Goal: Task Accomplishment & Management: Manage account settings

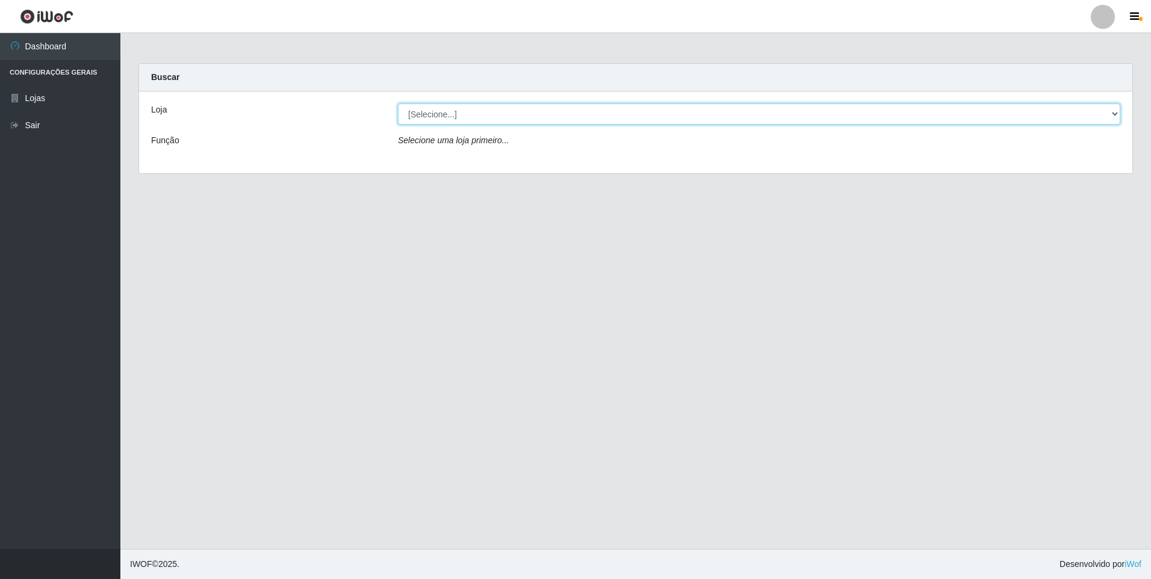
click at [464, 111] on select "[Selecione...] Atacado Vem - [STREET_ADDRESS]" at bounding box center [759, 114] width 722 height 21
select select "449"
click at [398, 104] on select "[Selecione...] Atacado Vem - [STREET_ADDRESS]" at bounding box center [759, 114] width 722 height 21
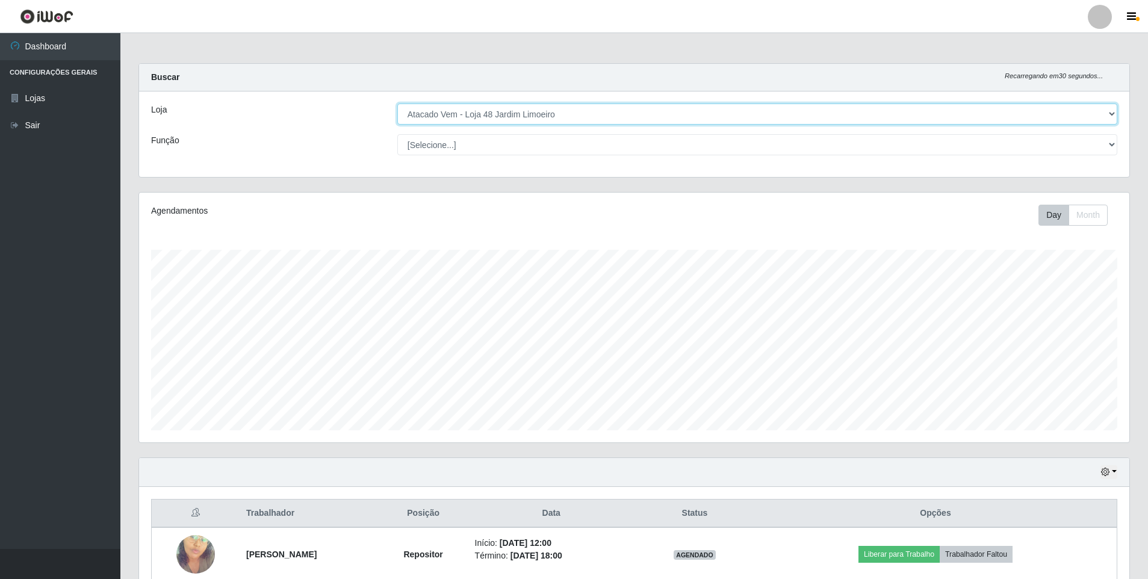
scroll to position [250, 990]
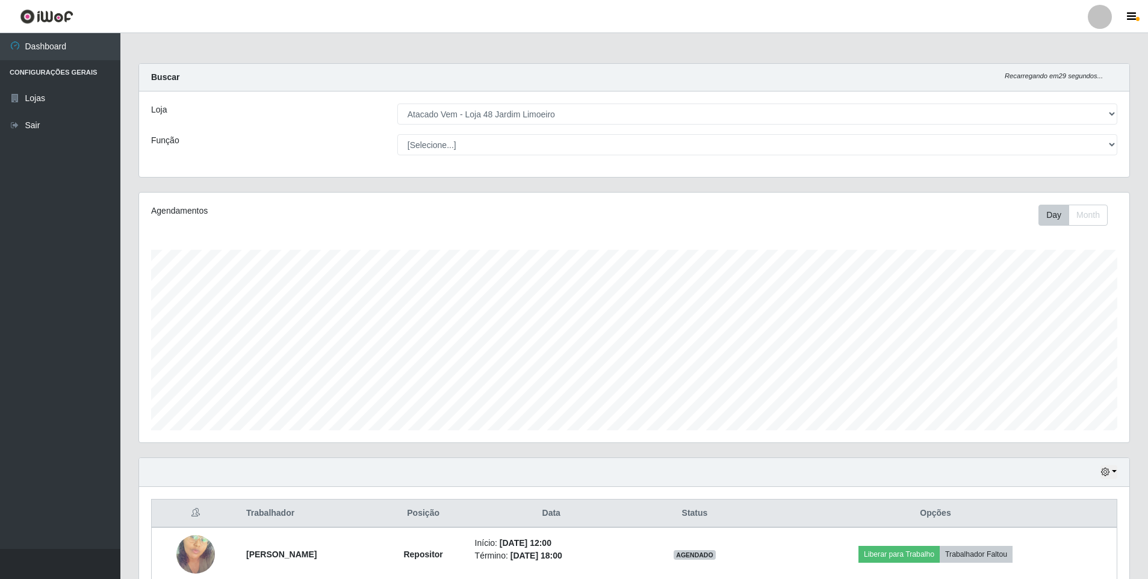
drag, startPoint x: 402, startPoint y: 220, endPoint x: 302, endPoint y: 427, distance: 229.3
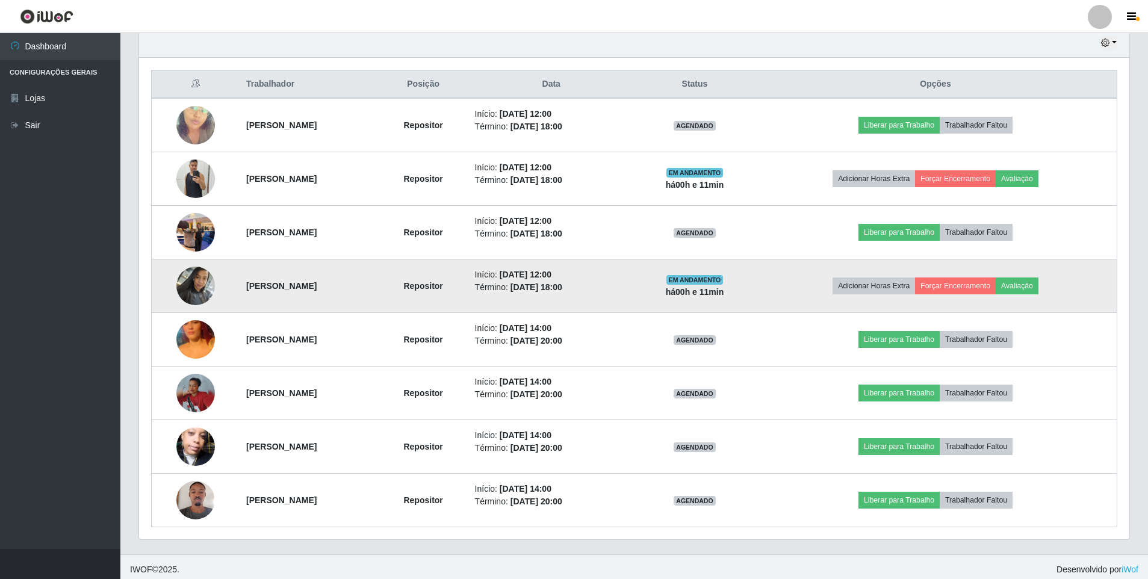
scroll to position [434, 0]
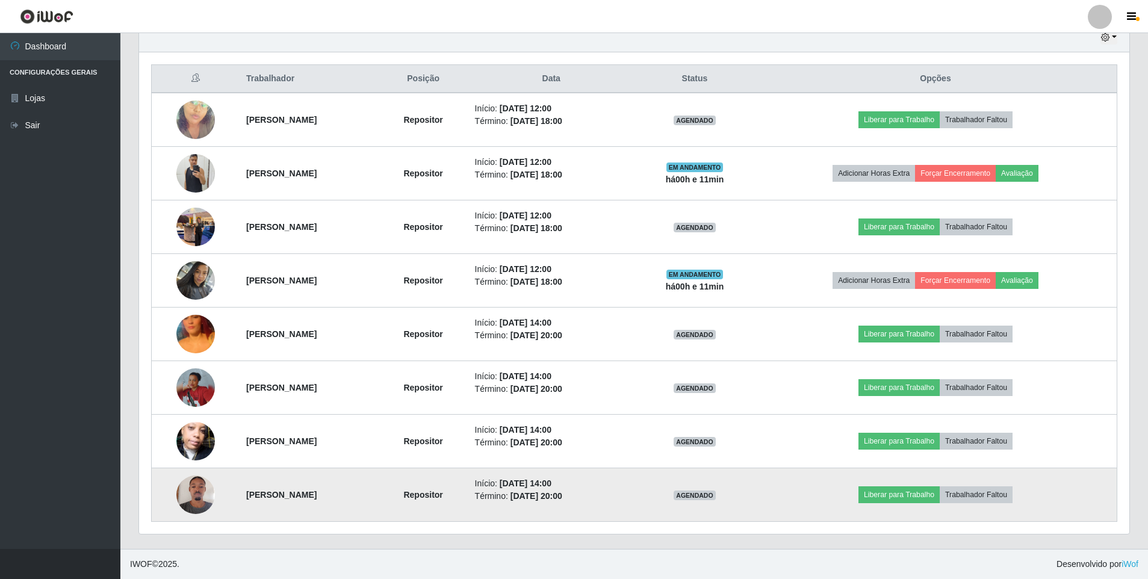
drag, startPoint x: 213, startPoint y: 510, endPoint x: 202, endPoint y: 468, distance: 43.5
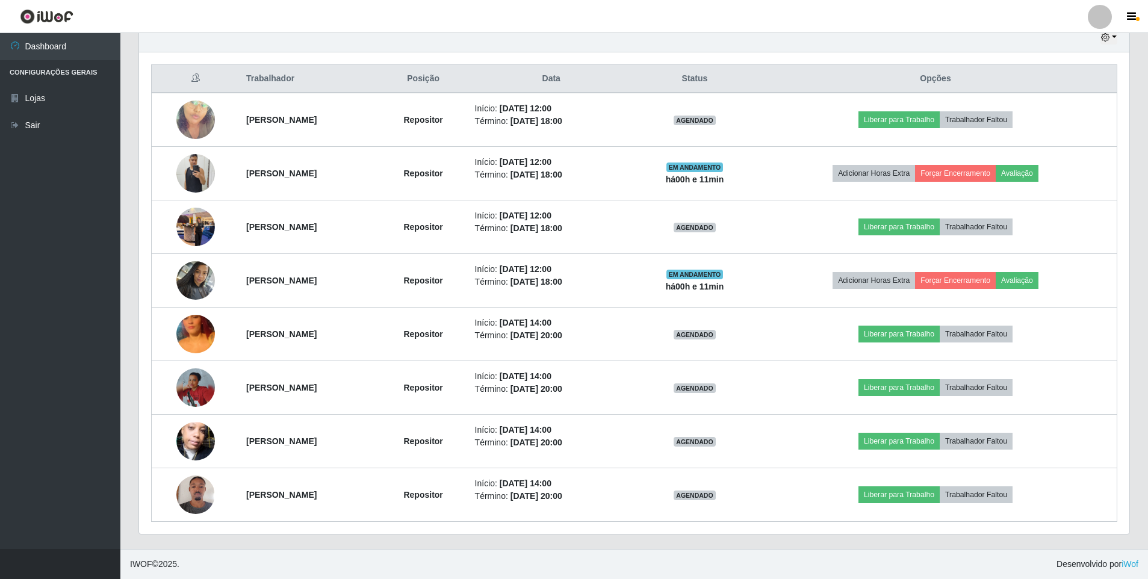
drag, startPoint x: 202, startPoint y: 468, endPoint x: 96, endPoint y: 356, distance: 154.1
click at [96, 356] on ul "Dashboard Configurações Gerais Lojas Sair" at bounding box center [60, 291] width 120 height 516
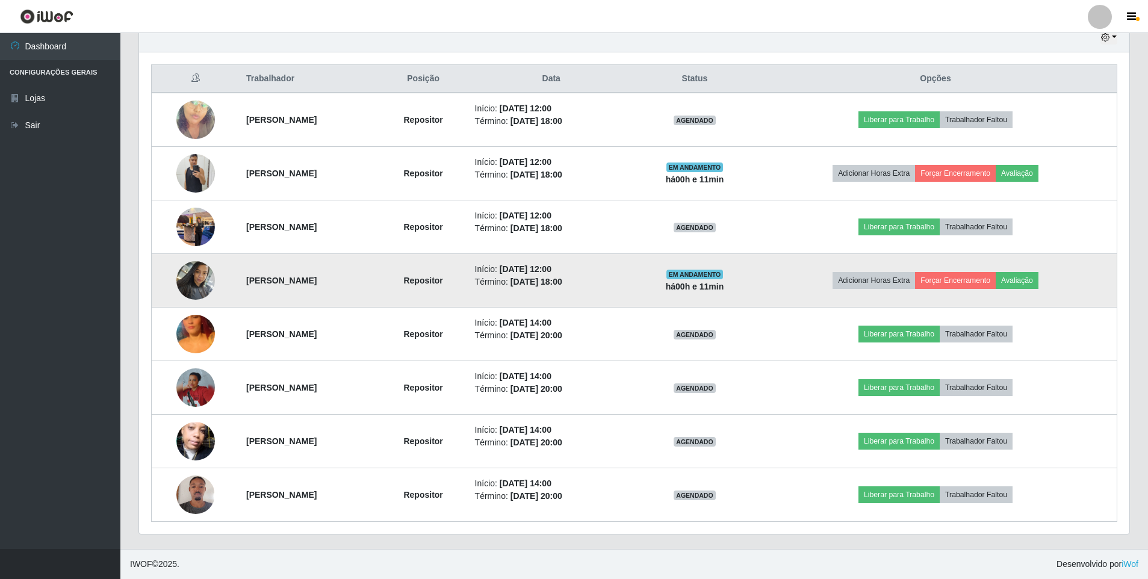
click at [176, 285] on img at bounding box center [195, 280] width 39 height 51
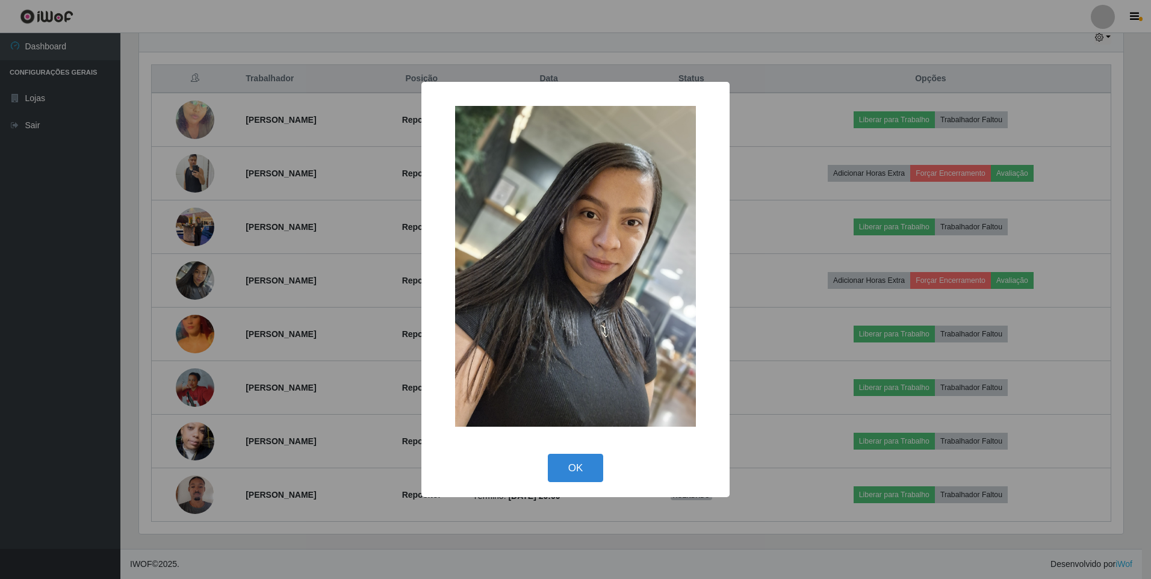
click at [182, 239] on div "× OK Cancel" at bounding box center [575, 289] width 1151 height 579
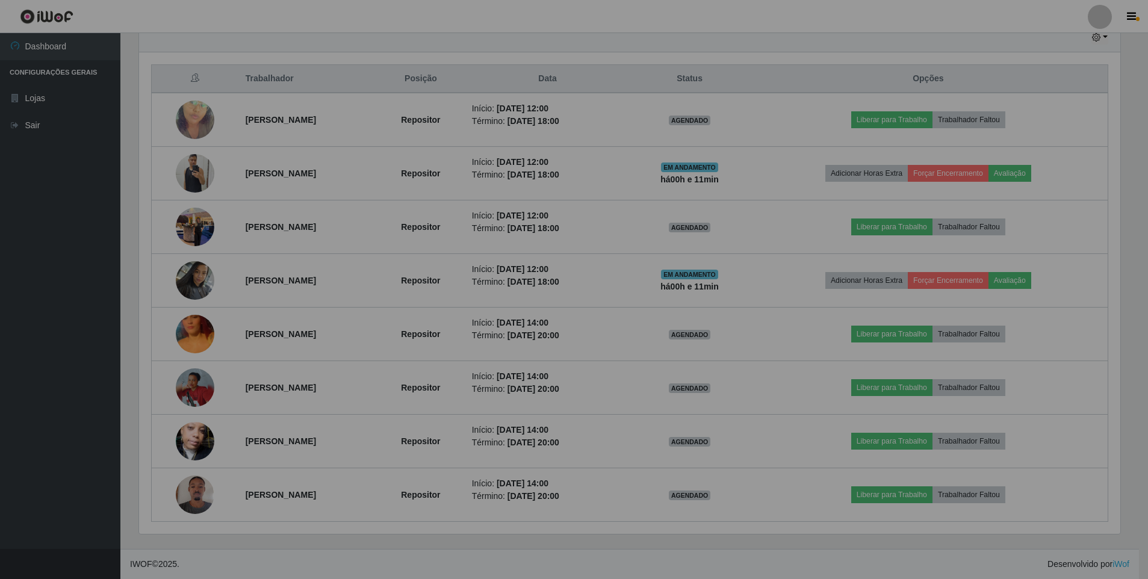
scroll to position [250, 990]
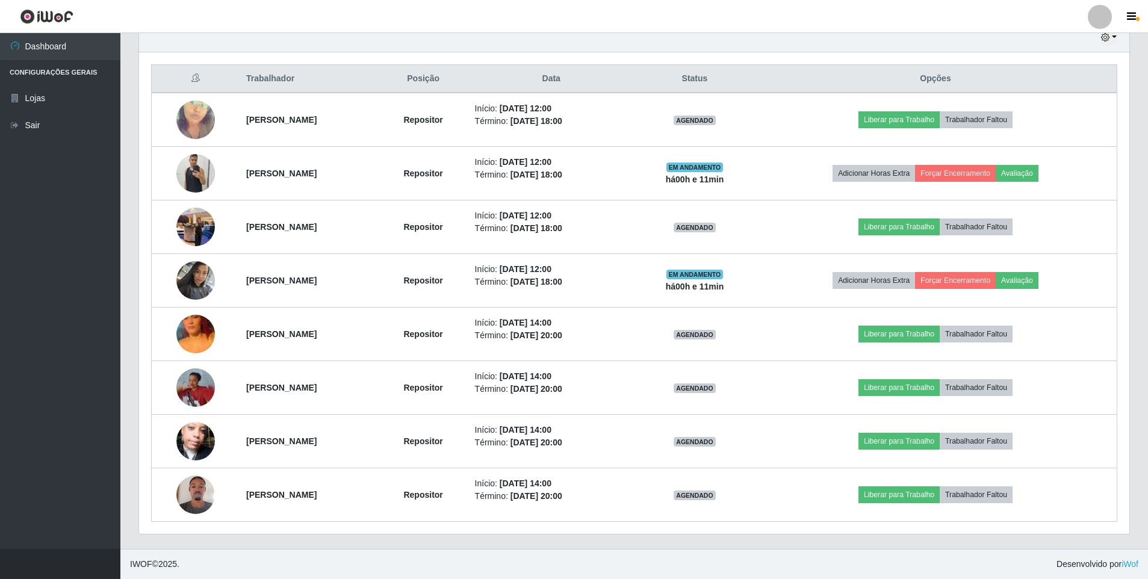
click at [182, 239] on img at bounding box center [195, 226] width 39 height 51
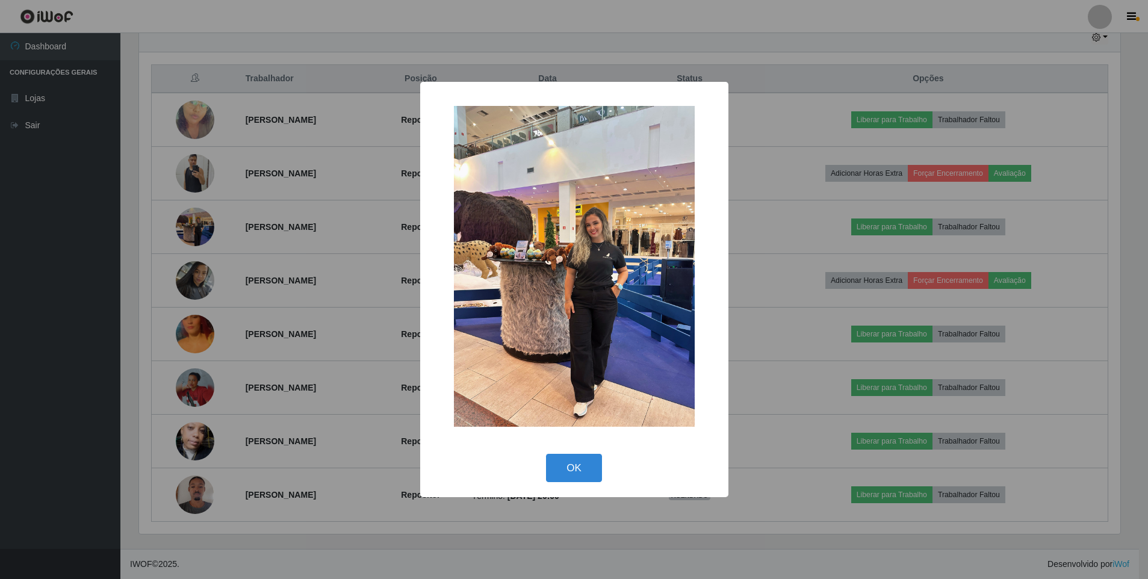
scroll to position [250, 984]
drag, startPoint x: 182, startPoint y: 239, endPoint x: 190, endPoint y: 128, distance: 111.6
click at [190, 128] on div "× OK Cancel" at bounding box center [575, 289] width 1151 height 579
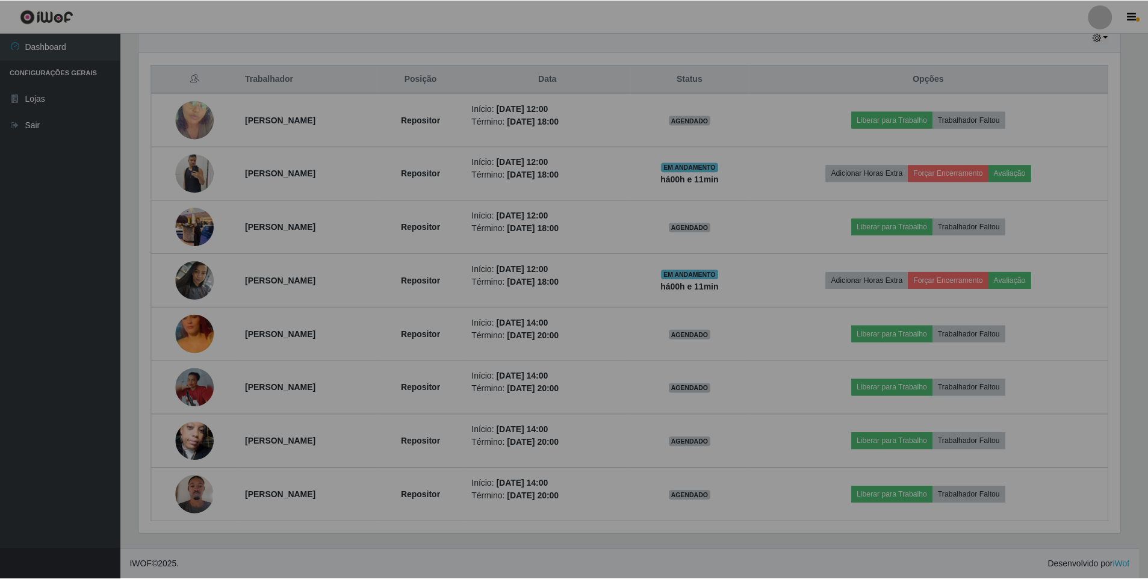
scroll to position [250, 990]
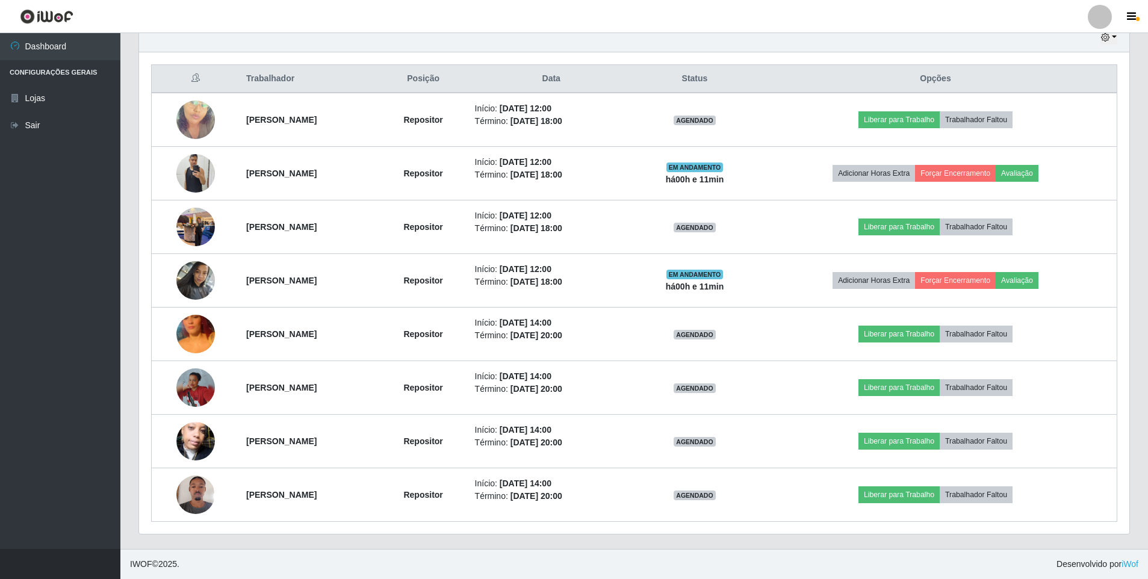
click at [190, 128] on img at bounding box center [195, 119] width 39 height 69
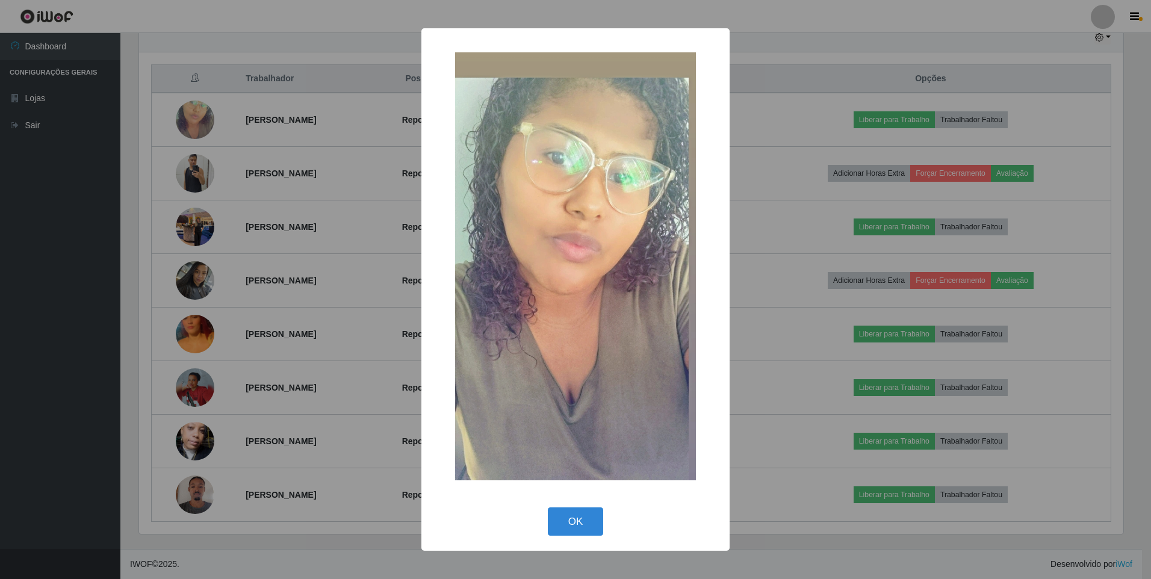
drag, startPoint x: 190, startPoint y: 128, endPoint x: 193, endPoint y: 164, distance: 36.2
drag, startPoint x: 193, startPoint y: 164, endPoint x: 178, endPoint y: 333, distance: 170.4
click at [178, 333] on div "× OK Cancel" at bounding box center [575, 289] width 1151 height 579
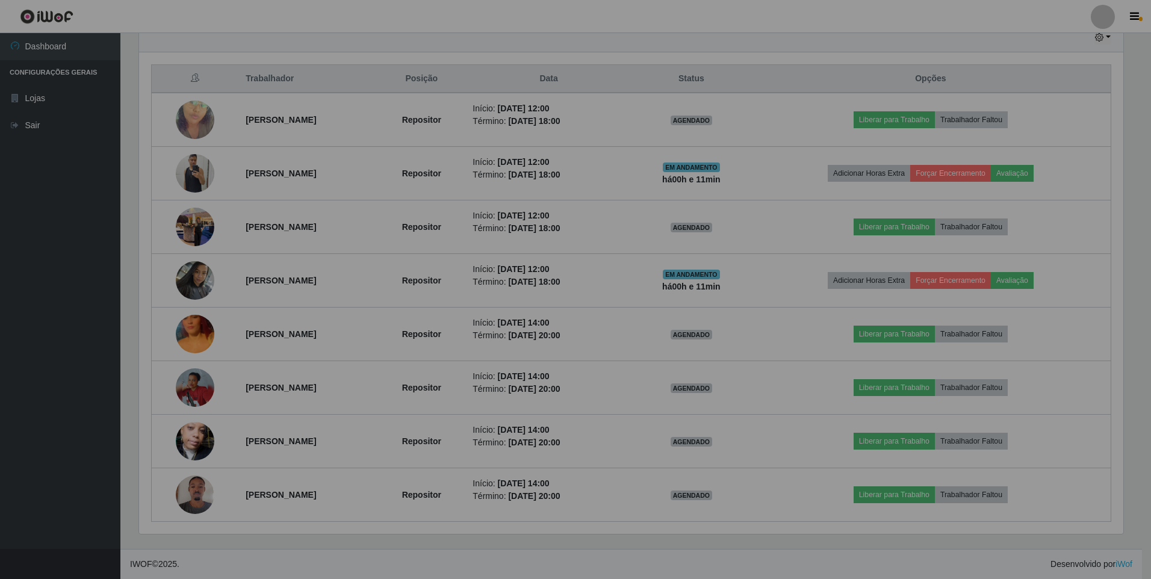
scroll to position [250, 990]
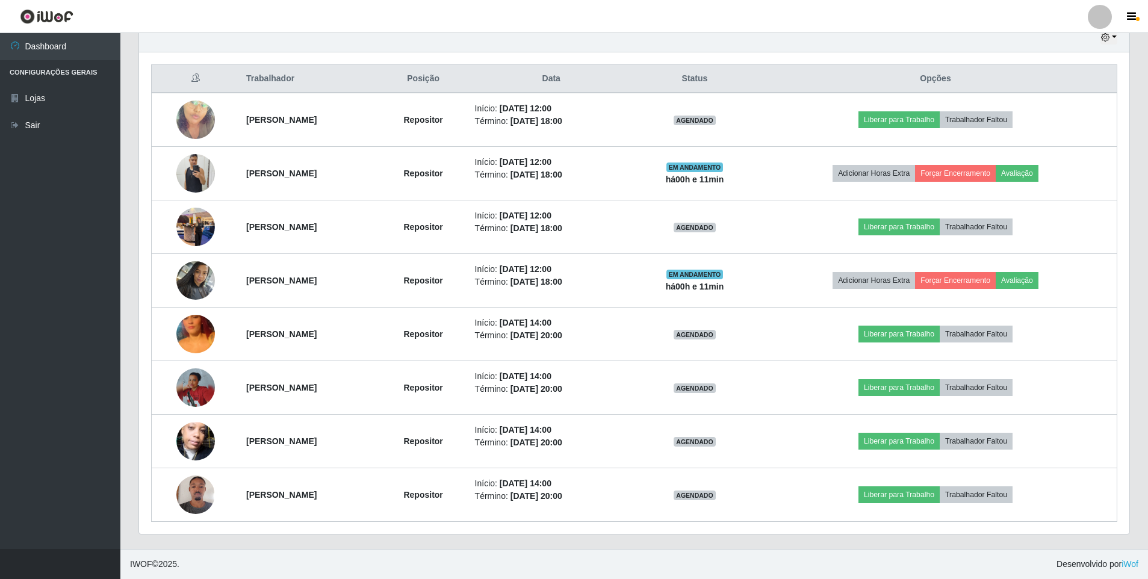
click at [178, 333] on img at bounding box center [195, 334] width 39 height 69
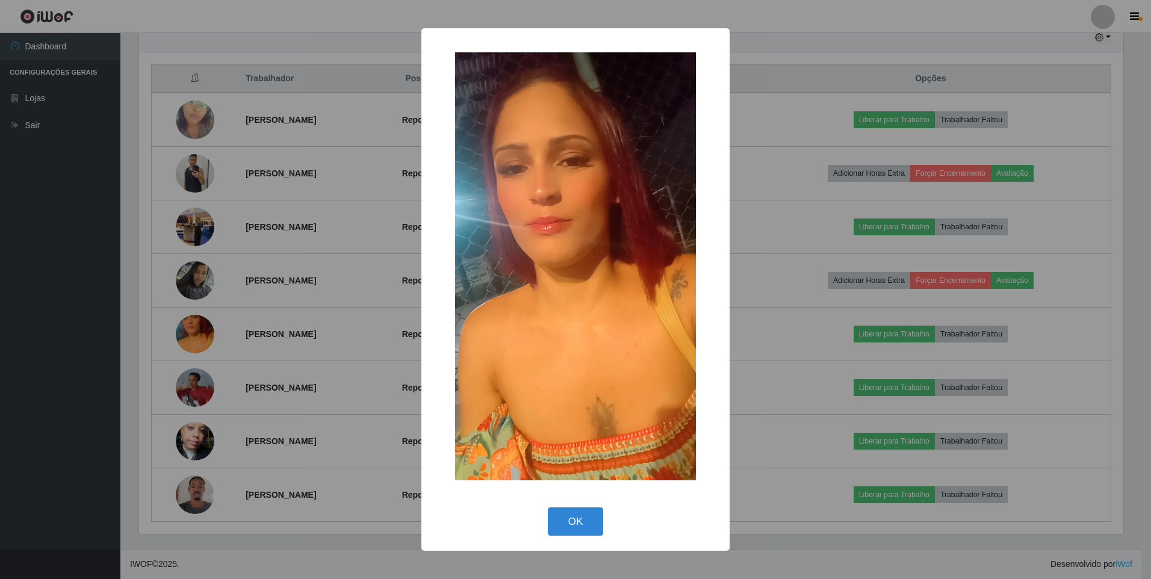
drag, startPoint x: 167, startPoint y: 318, endPoint x: 41, endPoint y: 344, distance: 129.0
click at [41, 344] on div "× OK Cancel" at bounding box center [575, 289] width 1151 height 579
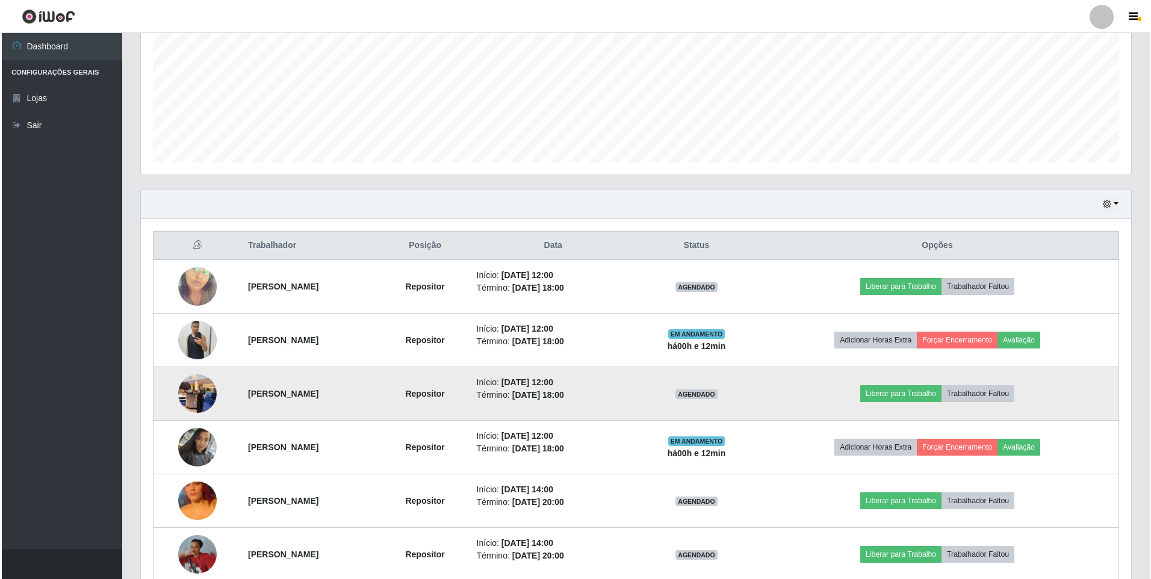
scroll to position [254, 0]
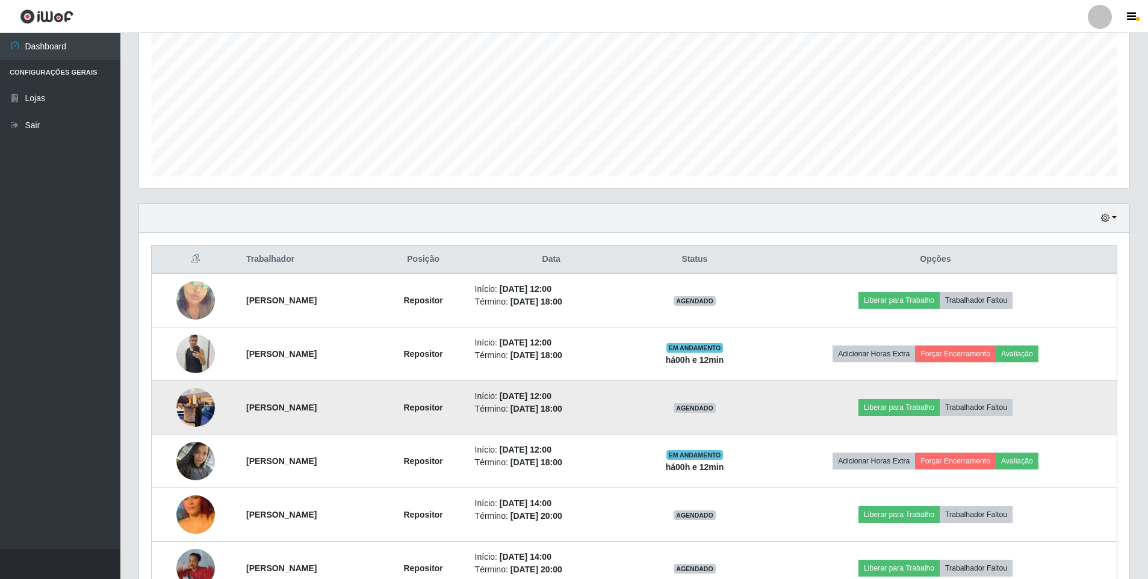
click at [194, 410] on img at bounding box center [195, 407] width 39 height 51
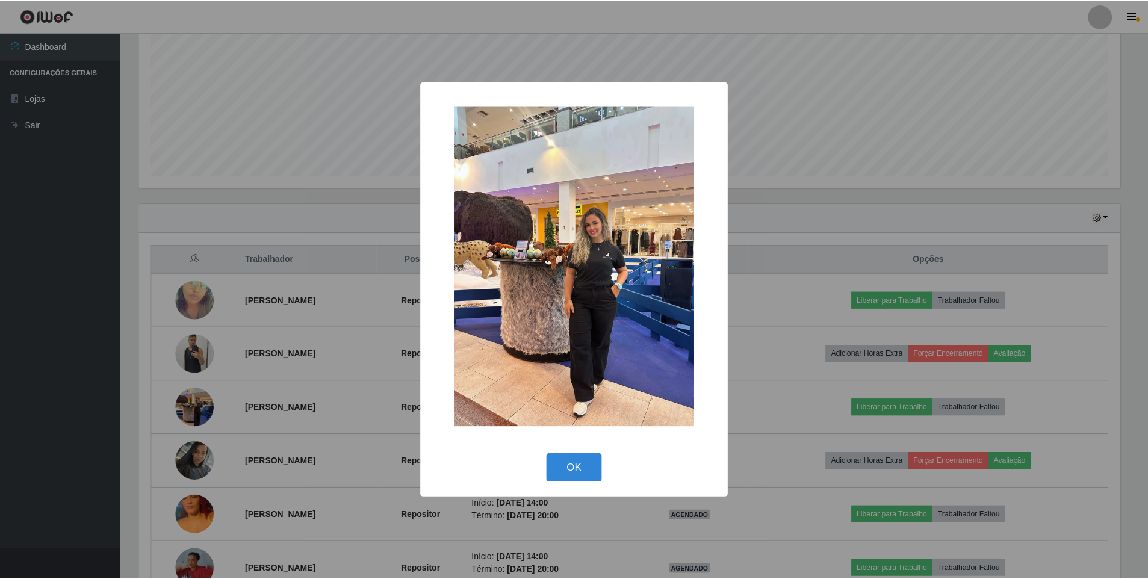
scroll to position [250, 984]
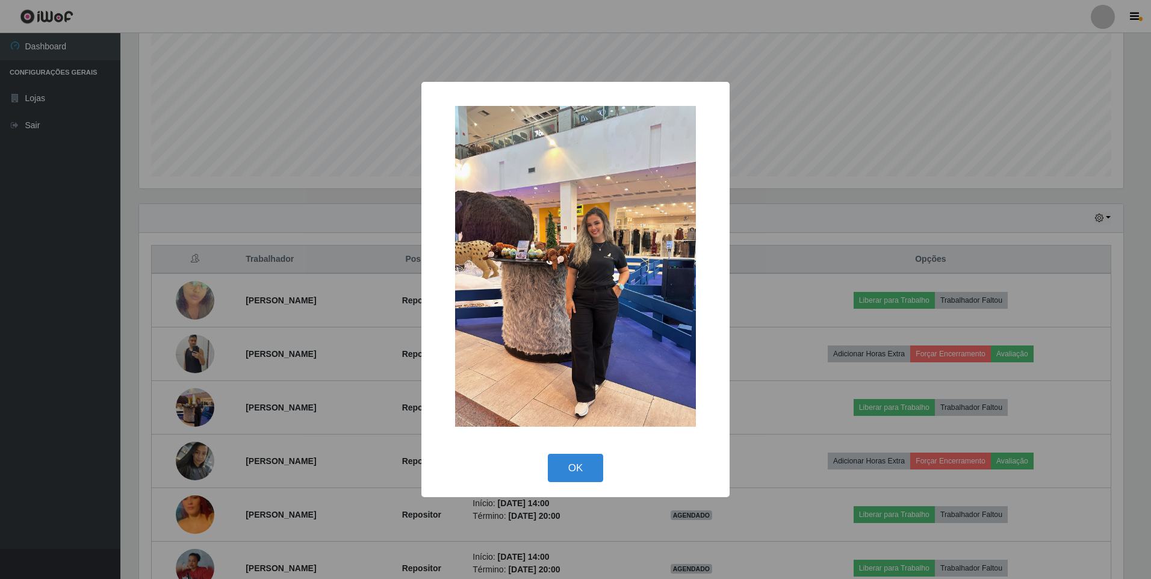
click at [122, 398] on div "× OK Cancel" at bounding box center [575, 289] width 1151 height 579
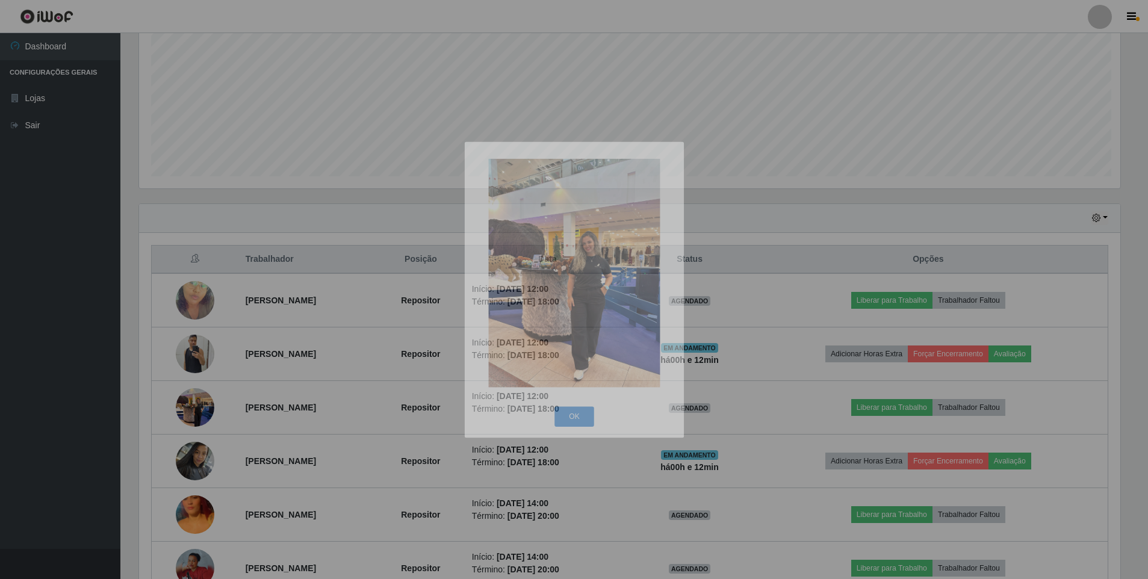
scroll to position [250, 990]
